Goal: Book appointment/travel/reservation

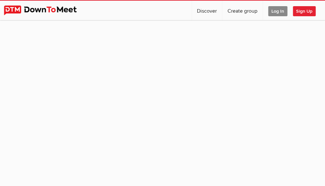
click at [276, 11] on span "Log In" at bounding box center [277, 11] width 19 height 10
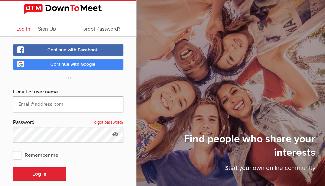
type input "[EMAIL_ADDRESS][DOMAIN_NAME]"
click at [95, 105] on input "cburgess49@icloud.com" at bounding box center [68, 104] width 110 height 16
click at [115, 104] on input "cburgess49@icloud.com" at bounding box center [68, 104] width 110 height 16
drag, startPoint x: 77, startPoint y: 105, endPoint x: -1, endPoint y: 106, distance: 78.6
click at [0, 106] on html "Log In Sign Up Forgot Password? Continue with Facebook Continue with Google OR …" at bounding box center [162, 93] width 325 height 186
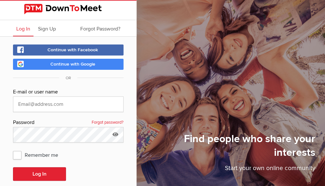
click at [59, 118] on div "E-mail or user name Password Forgot password? Remember me Log In By logging in …" at bounding box center [68, 152] width 110 height 128
click at [21, 103] on input "text" at bounding box center [68, 104] width 110 height 16
type input "cburgess49@ozemail.com.au"
drag, startPoint x: 17, startPoint y: 155, endPoint x: 27, endPoint y: 167, distance: 15.2
click at [18, 156] on span "Remember me" at bounding box center [39, 155] width 52 height 12
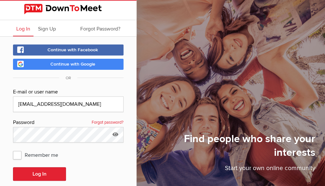
click at [13, 149] on input "Remember me" at bounding box center [13, 149] width 0 height 0
checkbox input "true"
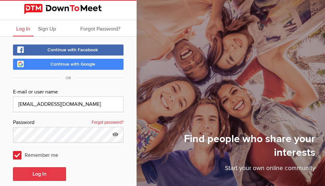
click at [39, 175] on button "Log In" at bounding box center [39, 174] width 53 height 14
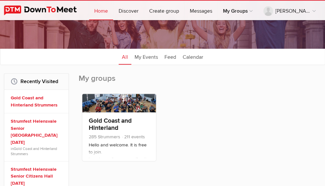
scroll to position [49, 0]
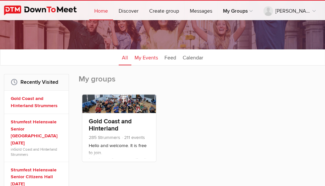
drag, startPoint x: 143, startPoint y: 57, endPoint x: 145, endPoint y: 61, distance: 5.5
click at [143, 57] on link "My Events" at bounding box center [146, 57] width 30 height 16
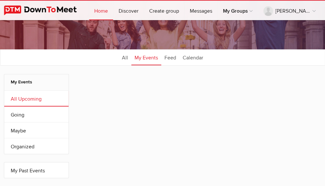
click at [36, 100] on link "All Upcoming" at bounding box center [36, 99] width 64 height 16
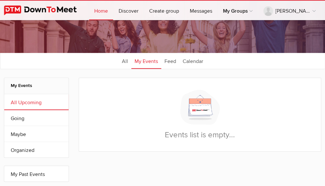
scroll to position [45, 0]
click at [16, 117] on link "Going" at bounding box center [36, 118] width 64 height 16
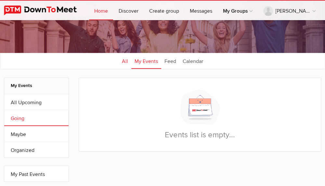
click at [127, 60] on link "All" at bounding box center [125, 61] width 13 height 16
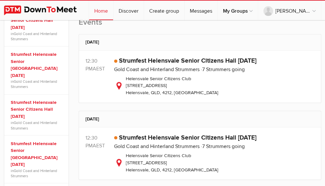
scroll to position [206, 0]
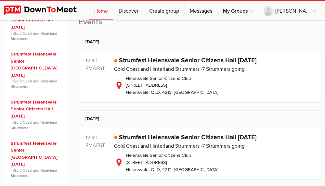
click at [167, 62] on link "Strumfest Helensvale Senior Citizens Hall Thursday October 9" at bounding box center [187, 61] width 137 height 8
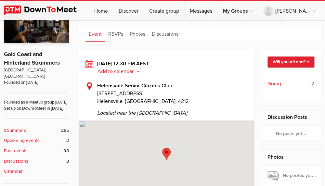
scroll to position [124, 0]
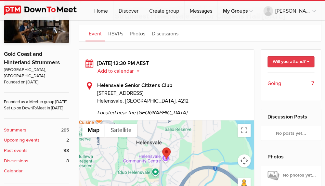
click at [283, 62] on link "Will you attend?" at bounding box center [290, 61] width 47 height 11
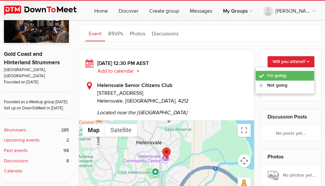
click at [274, 75] on link "I'm going" at bounding box center [284, 76] width 58 height 10
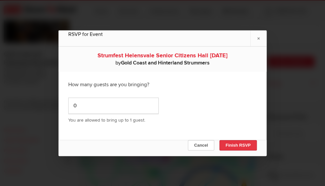
click at [234, 146] on button "Finish RSVP" at bounding box center [237, 145] width 37 height 10
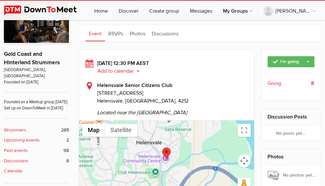
click at [277, 82] on span "Going" at bounding box center [274, 84] width 14 height 8
